Goal: Task Accomplishment & Management: Manage account settings

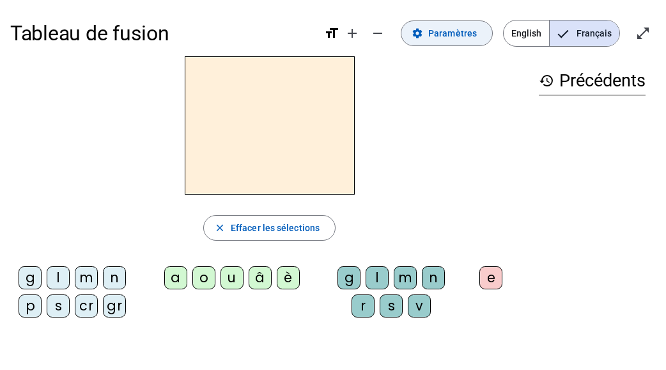
click at [464, 42] on span at bounding box center [447, 33] width 91 height 31
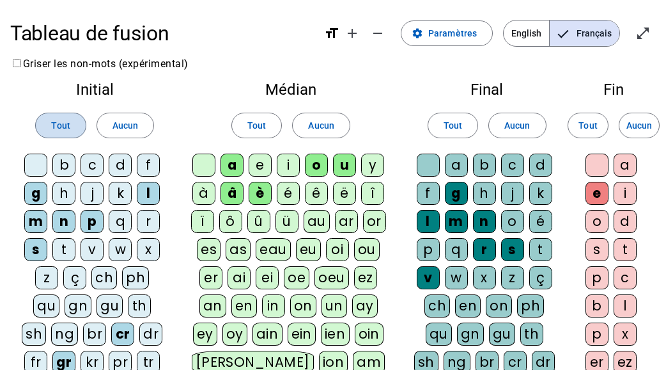
click at [58, 124] on span "Tout" at bounding box center [60, 125] width 19 height 15
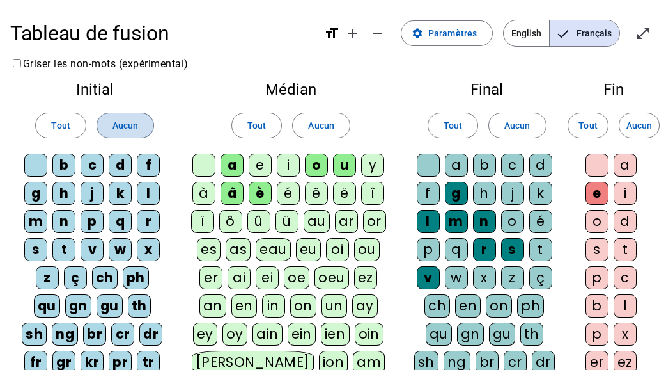
click at [127, 122] on span "Aucun" at bounding box center [126, 125] width 26 height 15
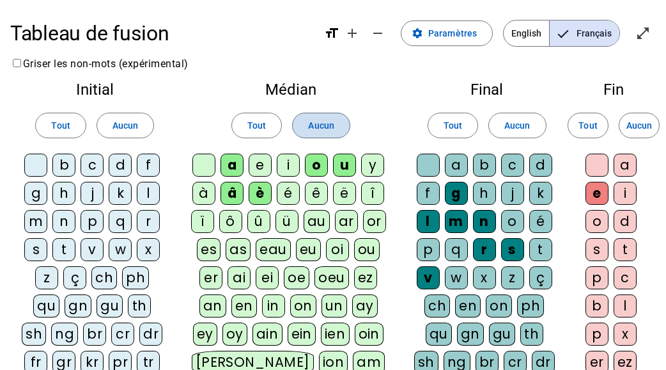
click at [336, 122] on span at bounding box center [321, 125] width 56 height 31
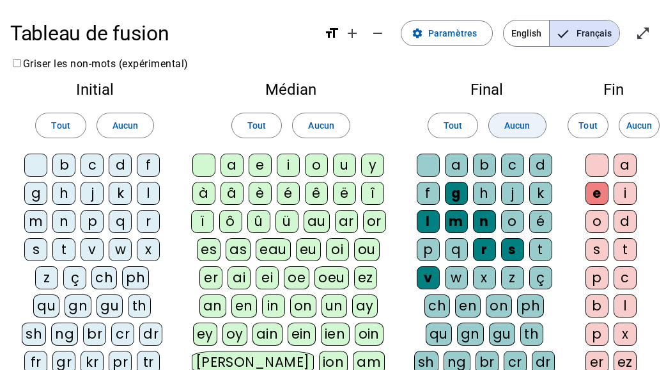
click at [517, 123] on span "Aucun" at bounding box center [518, 125] width 26 height 15
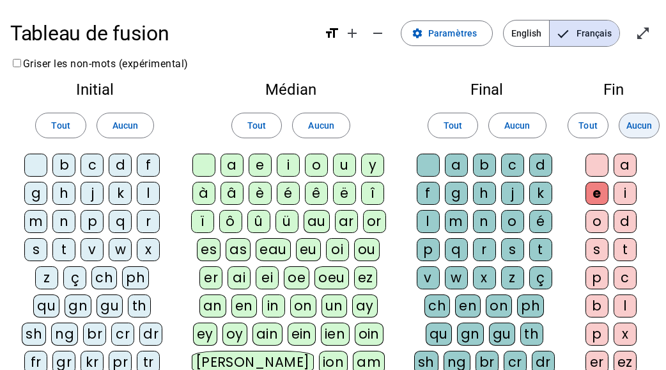
click at [640, 125] on span "Aucun" at bounding box center [640, 125] width 26 height 15
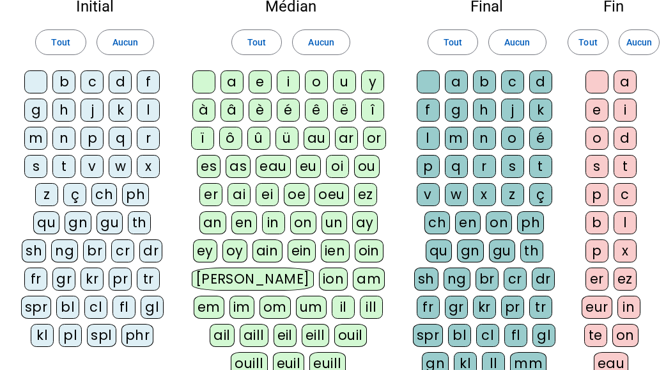
scroll to position [83, 0]
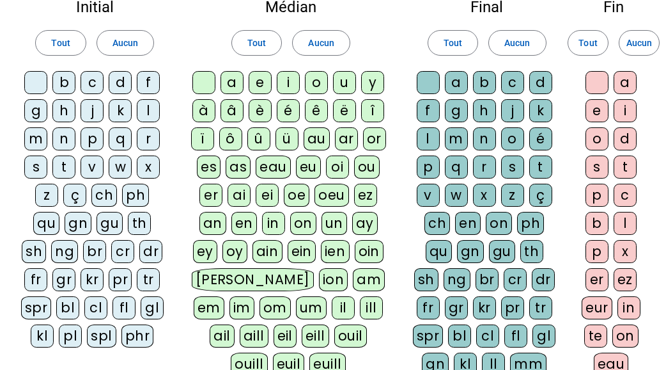
click at [47, 268] on div "fr" at bounding box center [35, 279] width 23 height 23
click at [92, 136] on div "p" at bounding box center [92, 138] width 23 height 23
click at [37, 139] on div "m" at bounding box center [35, 138] width 23 height 23
click at [36, 113] on div "g" at bounding box center [35, 110] width 23 height 23
click at [38, 168] on div "s" at bounding box center [35, 166] width 23 height 23
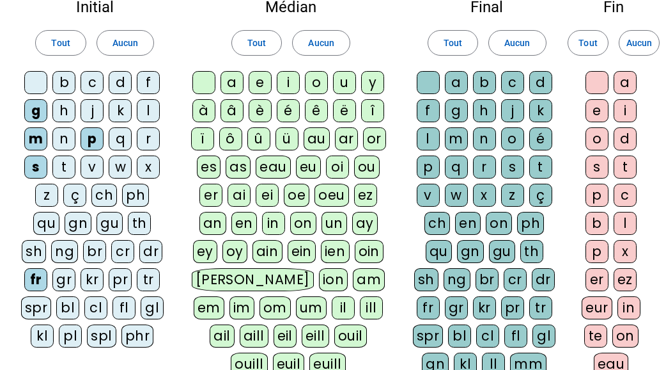
click at [146, 81] on div "f" at bounding box center [148, 82] width 23 height 23
click at [233, 83] on div "a" at bounding box center [232, 82] width 23 height 23
click at [262, 106] on div "è" at bounding box center [260, 110] width 23 height 23
click at [295, 84] on div "i" at bounding box center [288, 82] width 23 height 23
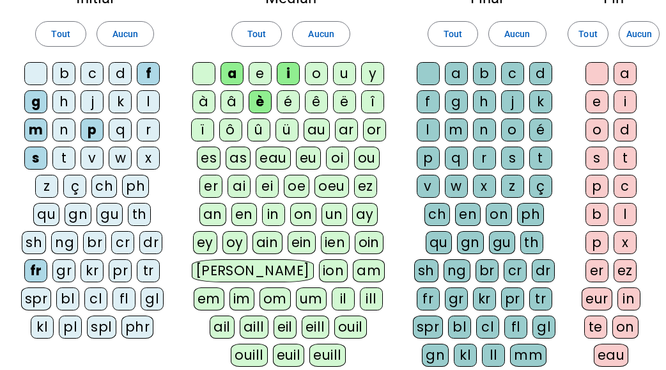
scroll to position [97, 0]
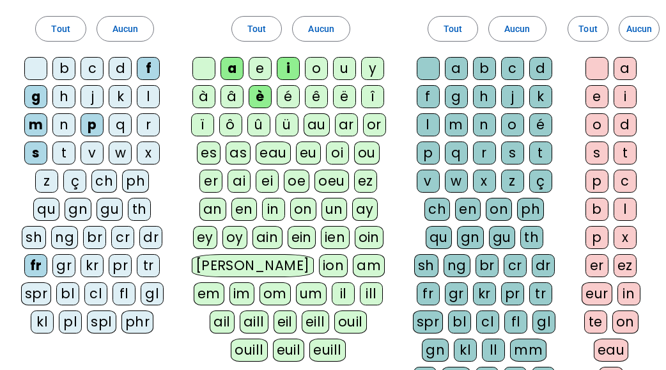
click at [485, 153] on div "r" at bounding box center [484, 152] width 23 height 23
click at [454, 95] on div "g" at bounding box center [456, 96] width 23 height 23
click at [485, 178] on div "x" at bounding box center [484, 180] width 23 height 23
click at [599, 97] on div "e" at bounding box center [597, 96] width 23 height 23
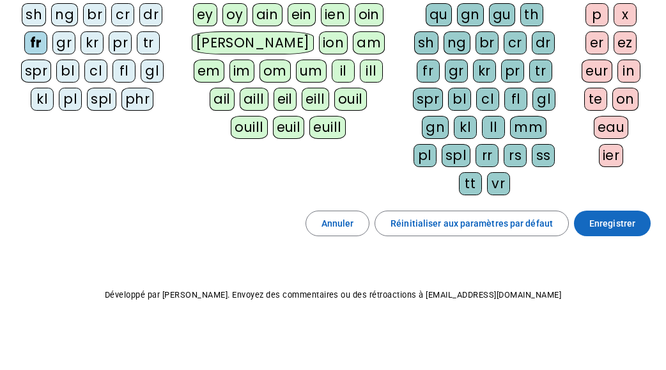
click at [602, 218] on span "Enregistrer" at bounding box center [613, 223] width 46 height 15
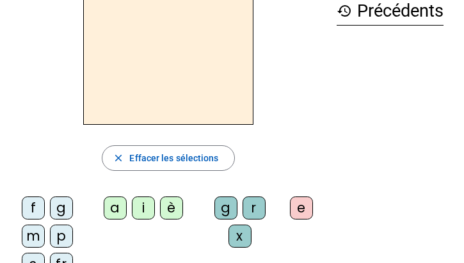
scroll to position [105, 0]
